Goal: Transaction & Acquisition: Purchase product/service

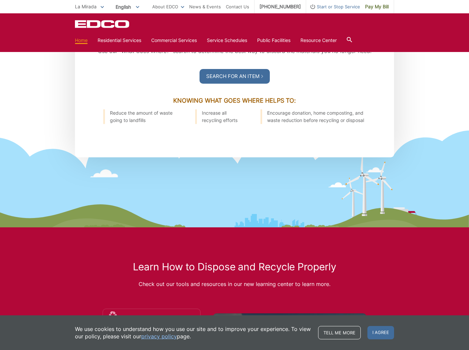
scroll to position [843, 0]
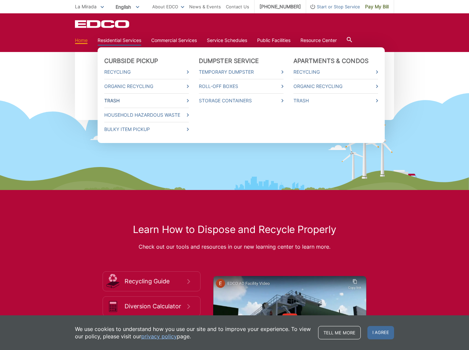
click at [114, 99] on link "Trash" at bounding box center [146, 100] width 85 height 7
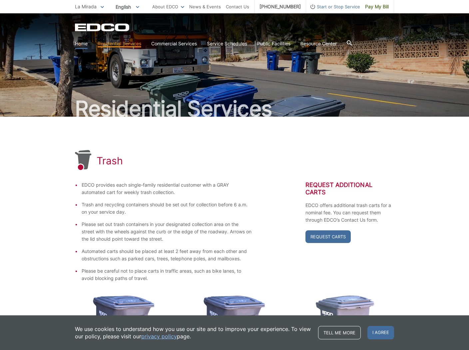
click at [87, 46] on link "Home" at bounding box center [81, 43] width 13 height 7
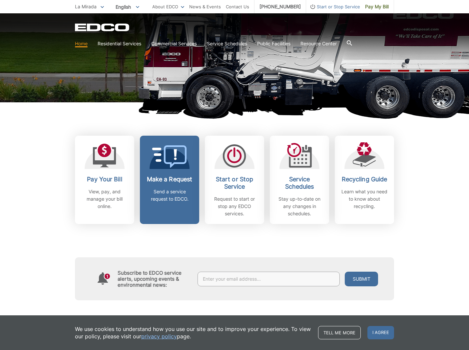
scroll to position [130, 0]
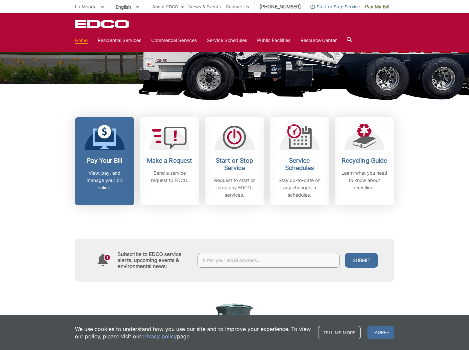
click at [121, 155] on link "Pay Your Bill View, pay, and manage your bill online." at bounding box center [104, 161] width 59 height 88
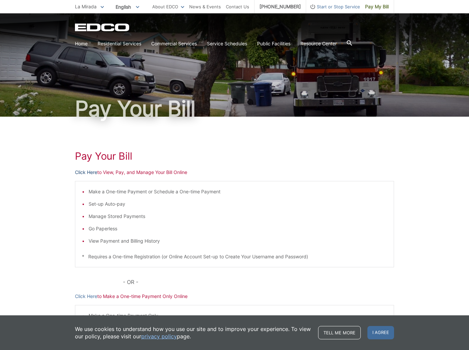
click at [86, 171] on link "Click Here" at bounding box center [86, 172] width 22 height 7
